Goal: Task Accomplishment & Management: Manage account settings

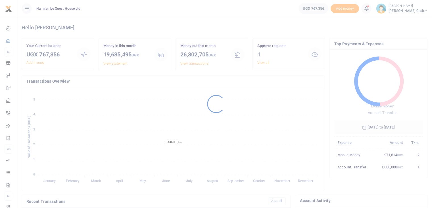
scroll to position [75, 84]
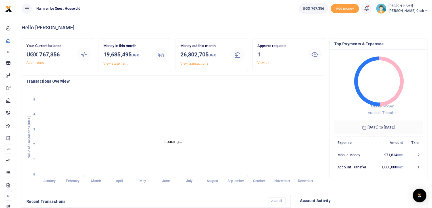
click at [265, 63] on link "View all" at bounding box center [264, 63] width 12 height 4
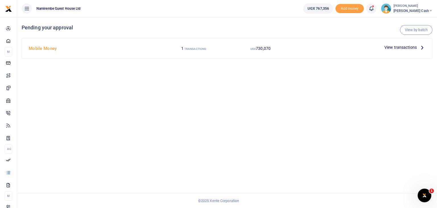
click at [401, 47] on span "View transactions" at bounding box center [400, 47] width 32 height 6
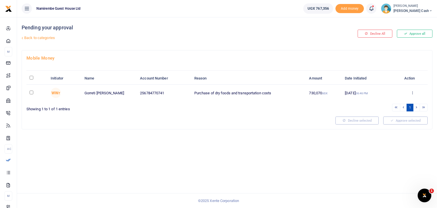
click at [269, 94] on td "Purchase of dry foods and transportation costs" at bounding box center [248, 92] width 115 height 16
click at [32, 77] on input "\a \a : activate to sort column descending" at bounding box center [32, 78] width 4 height 4
checkbox input "true"
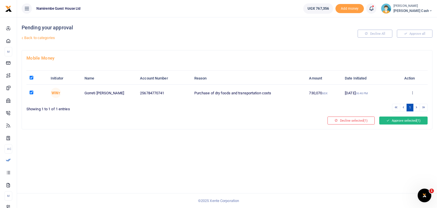
click at [399, 120] on button "Approve selected (1)" at bounding box center [403, 120] width 48 height 8
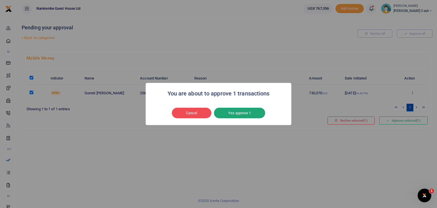
click at [244, 115] on button "Yes approve 1" at bounding box center [239, 112] width 51 height 11
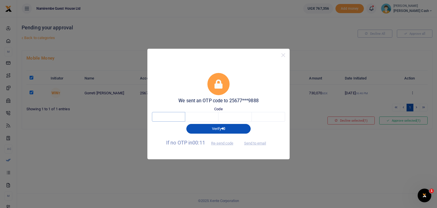
click at [164, 119] on input "text" at bounding box center [168, 117] width 33 height 10
type input "2"
type input "7"
type input "8"
type input "7"
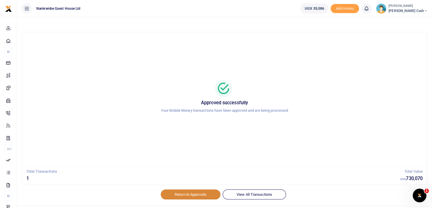
click at [200, 194] on link "Return to Approvals" at bounding box center [191, 194] width 60 height 10
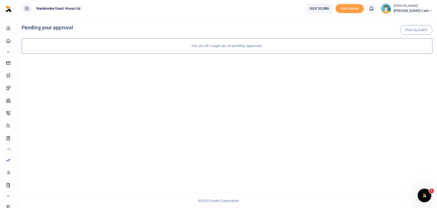
click at [420, 11] on span "[PERSON_NAME] Cash" at bounding box center [412, 10] width 39 height 5
click at [417, 21] on link "Switch accounts" at bounding box center [394, 21] width 45 height 8
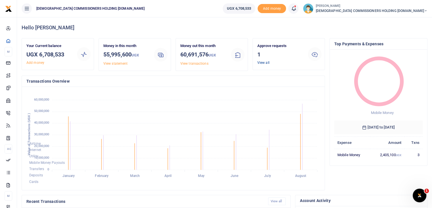
click at [263, 64] on link "View all" at bounding box center [264, 63] width 12 height 4
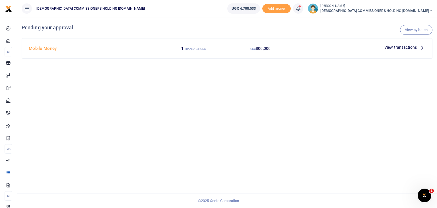
click at [400, 46] on span "View transactions" at bounding box center [400, 47] width 32 height 6
